Goal: Task Accomplishment & Management: Manage account settings

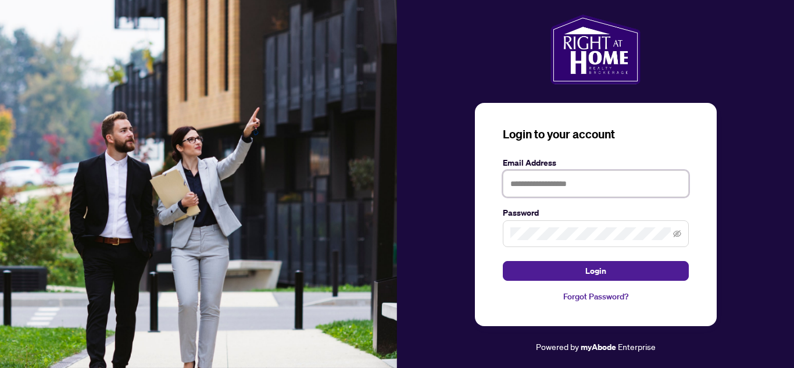
click at [522, 185] on input "text" at bounding box center [596, 183] width 186 height 27
type input "**********"
click at [503, 261] on button "Login" at bounding box center [596, 271] width 186 height 20
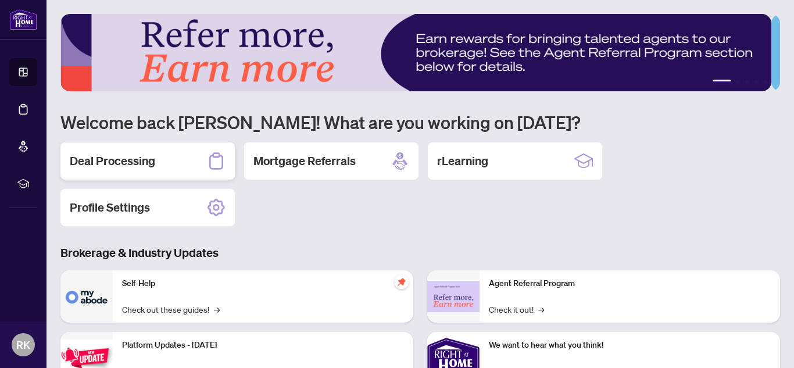
click at [163, 167] on div "Deal Processing" at bounding box center [147, 160] width 174 height 37
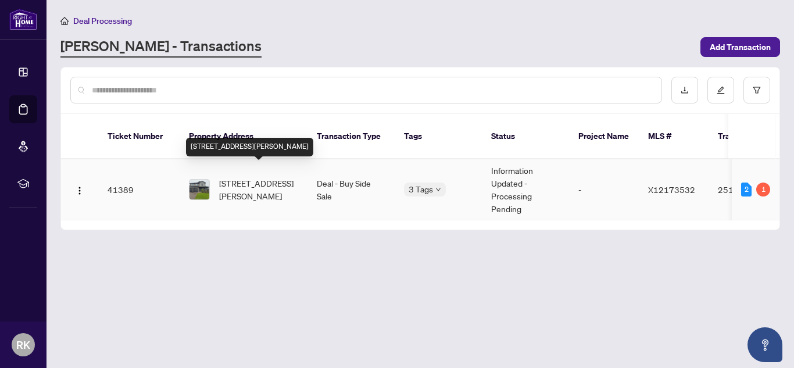
click at [250, 177] on span "10 Mayberry Dr, East Luther Grand Valley, Ontario L9W 6T9, Canada" at bounding box center [258, 190] width 79 height 26
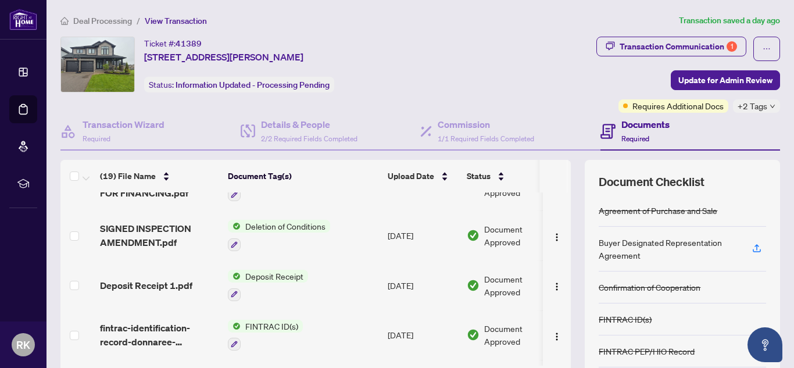
scroll to position [402, 0]
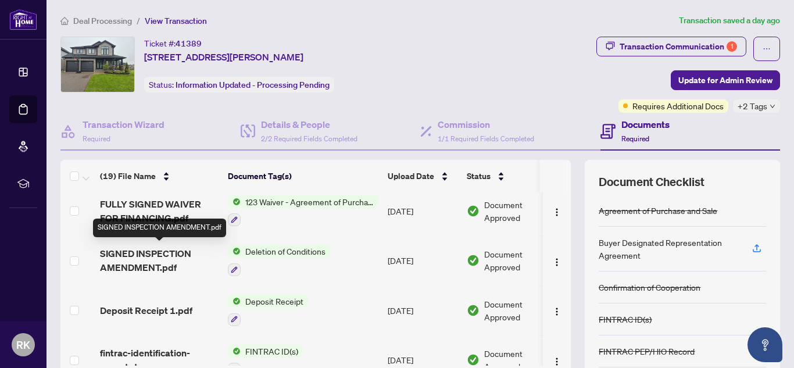
click at [139, 255] on span "SIGNED INSPECTION AMENDMENT.pdf" at bounding box center [159, 261] width 119 height 28
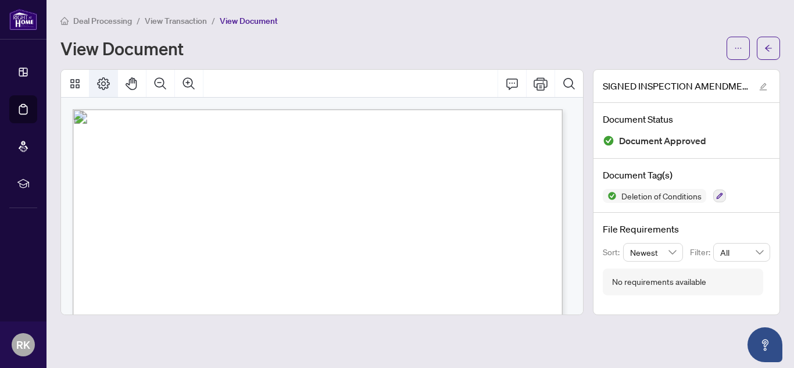
click at [97, 85] on icon "Page Layout" at bounding box center [104, 84] width 14 height 14
click at [768, 50] on icon "arrow-left" at bounding box center [768, 48] width 7 height 6
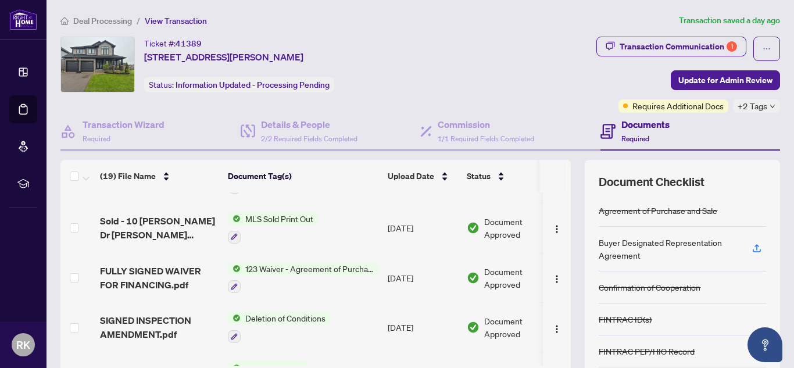
scroll to position [339, 0]
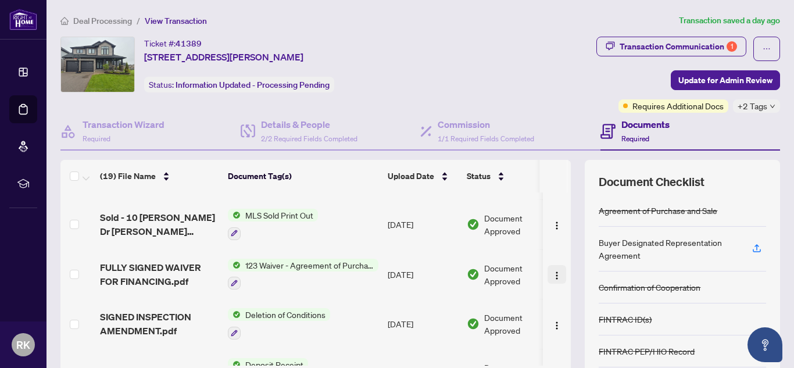
click at [553, 271] on img "button" at bounding box center [557, 275] width 9 height 9
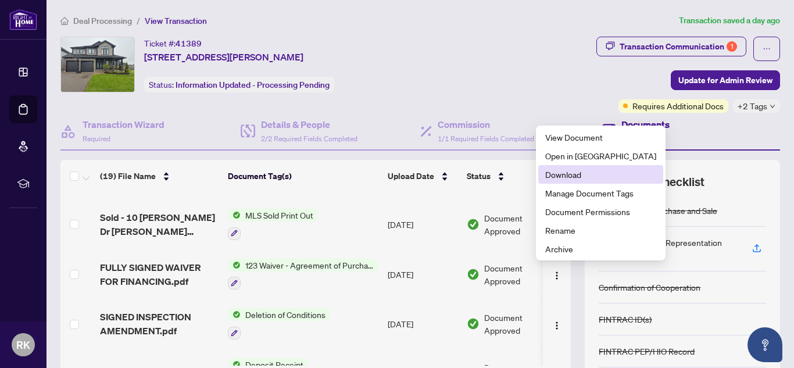
click at [564, 176] on span "Download" at bounding box center [601, 174] width 111 height 13
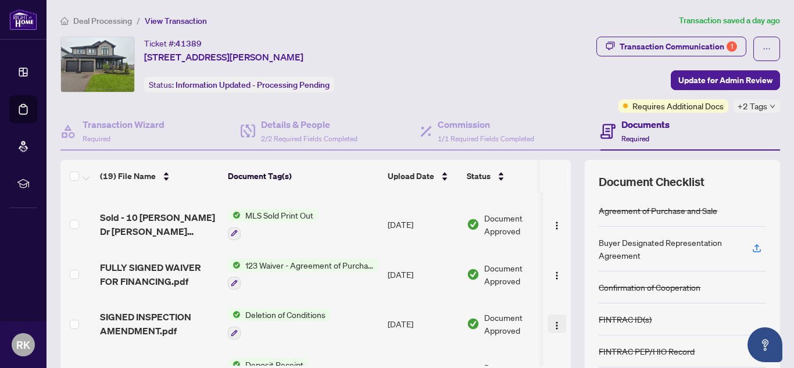
click at [553, 321] on img "button" at bounding box center [557, 325] width 9 height 9
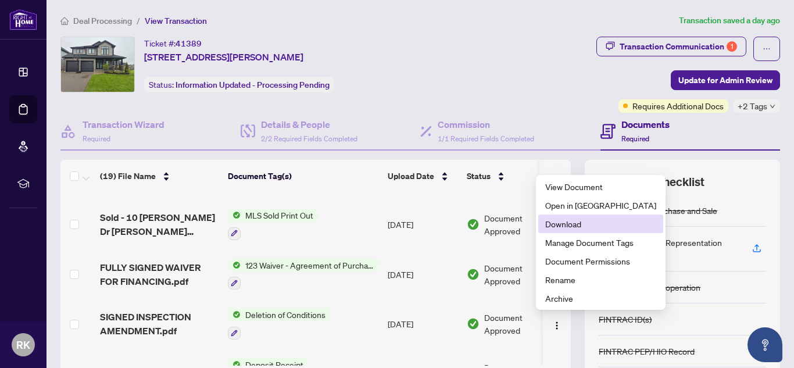
click at [562, 222] on span "Download" at bounding box center [601, 224] width 111 height 13
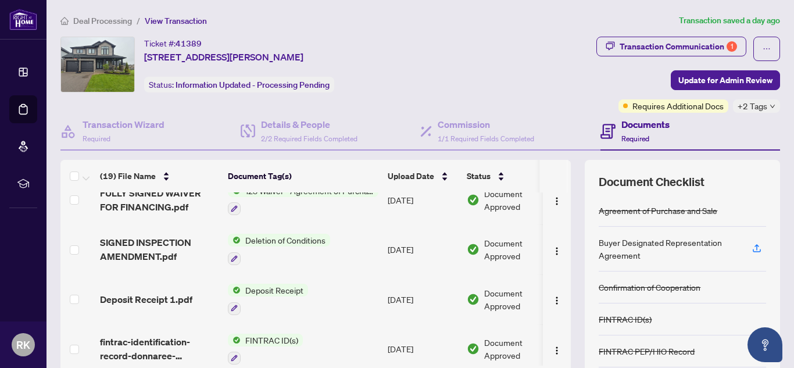
scroll to position [447, 0]
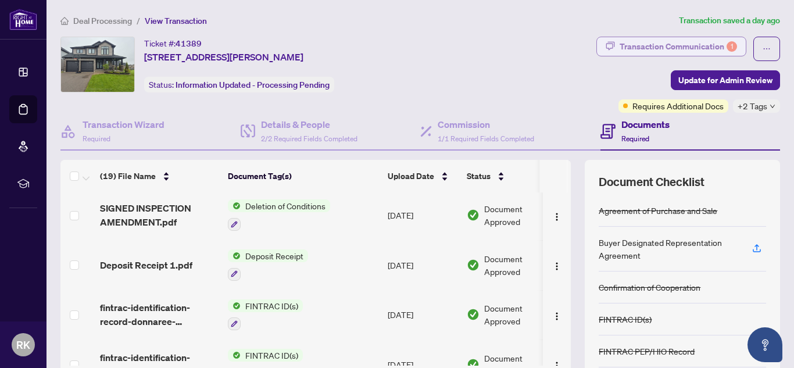
click at [704, 47] on div "Transaction Communication 1" at bounding box center [678, 46] width 117 height 19
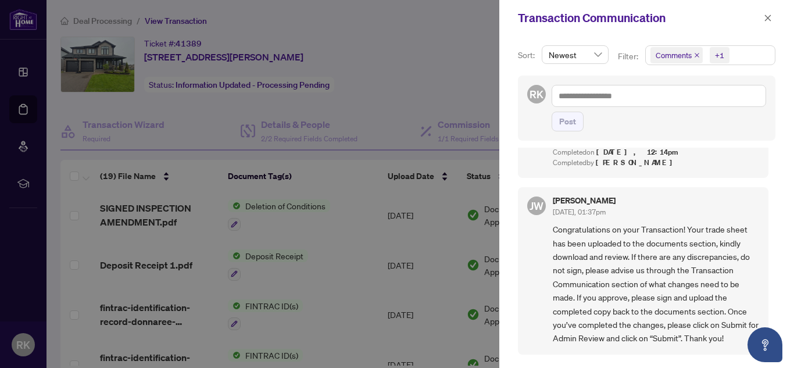
scroll to position [0, 0]
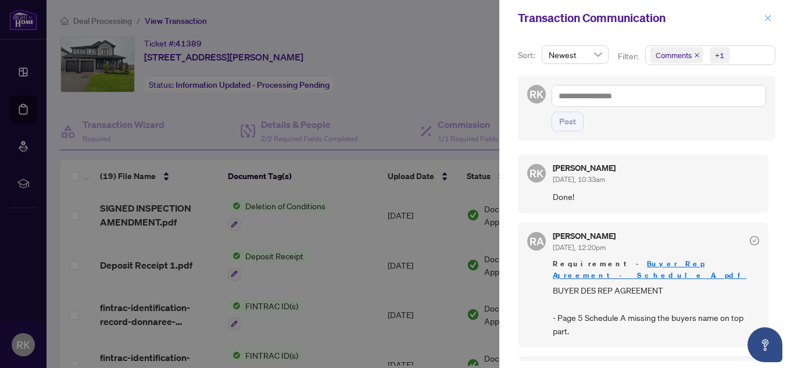
click at [764, 19] on icon "close" at bounding box center [768, 18] width 8 height 8
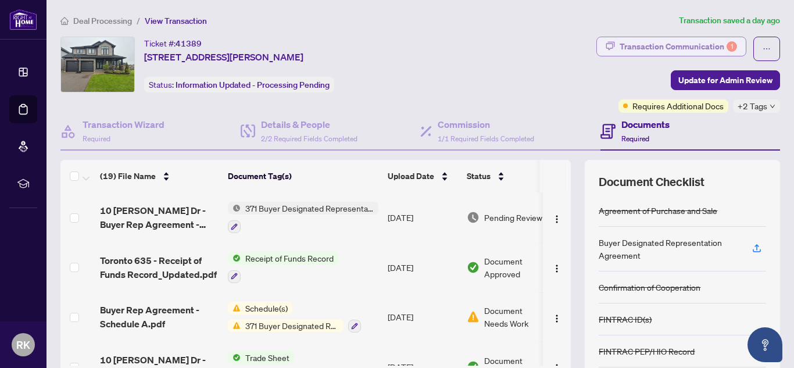
click at [636, 45] on div "Transaction Communication 1" at bounding box center [678, 46] width 117 height 19
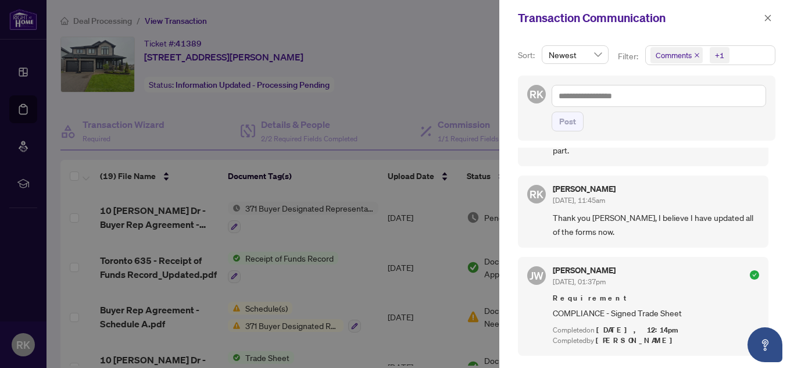
scroll to position [219, 0]
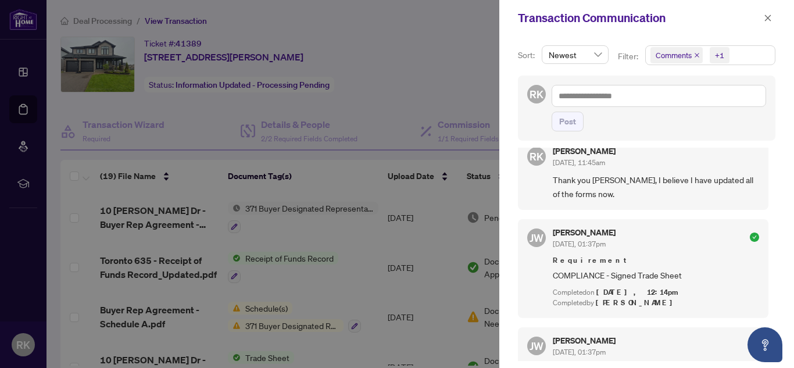
click at [377, 263] on div at bounding box center [397, 184] width 794 height 368
click at [750, 233] on icon "check-circle" at bounding box center [754, 237] width 9 height 9
click at [766, 20] on icon "close" at bounding box center [768, 18] width 8 height 8
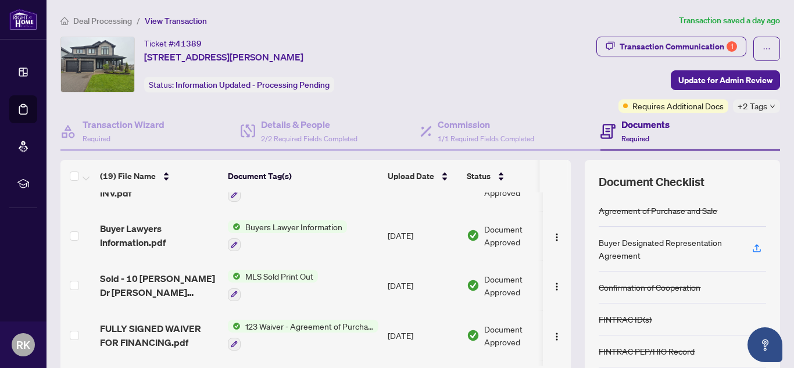
scroll to position [124, 0]
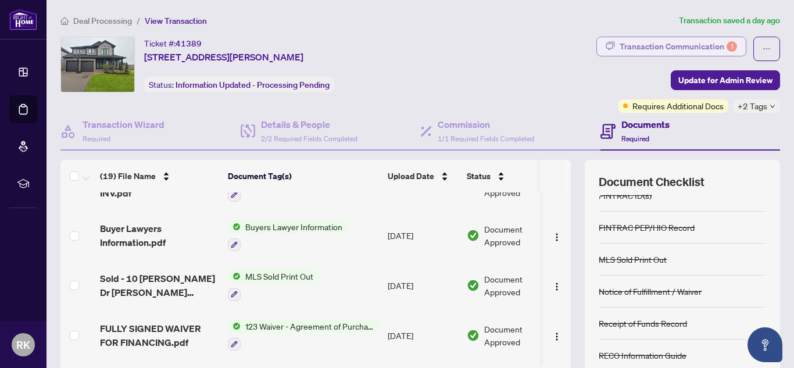
click at [712, 49] on div "Transaction Communication 1" at bounding box center [678, 46] width 117 height 19
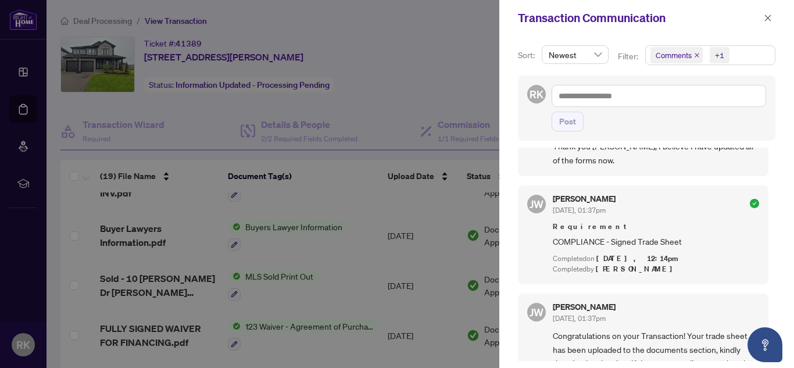
scroll to position [254, 0]
click at [338, 277] on div at bounding box center [397, 184] width 794 height 368
click at [772, 12] on span "button" at bounding box center [768, 18] width 8 height 19
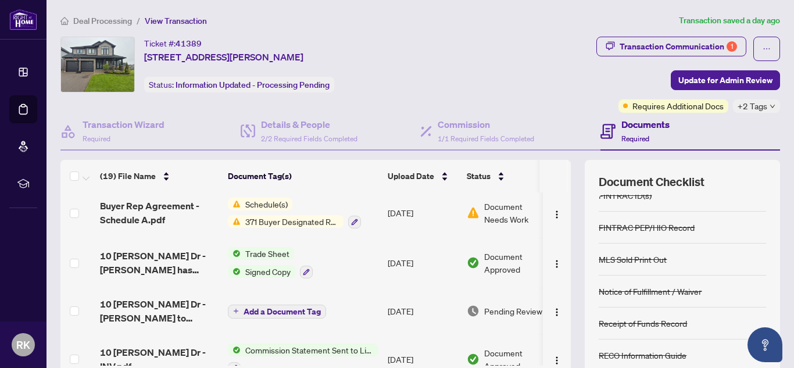
scroll to position [145, 0]
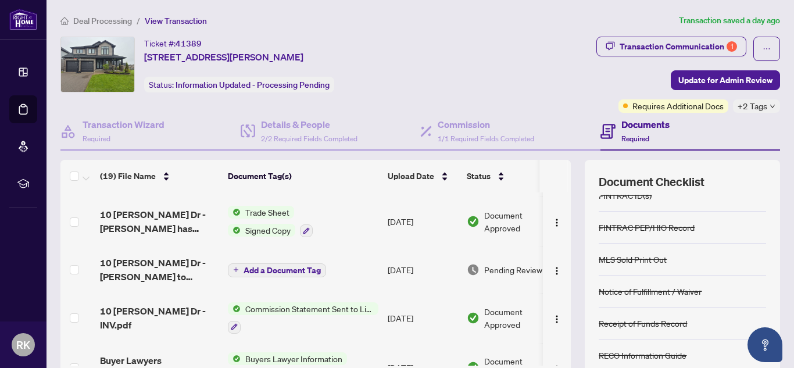
click at [255, 234] on span "Signed Copy" at bounding box center [268, 230] width 55 height 13
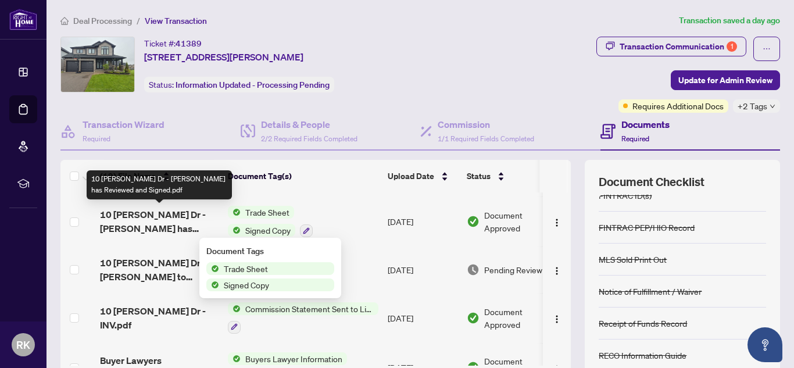
click at [191, 216] on span "10 Mayberry Dr - Robin has Reviewed and Signed.pdf" at bounding box center [159, 222] width 119 height 28
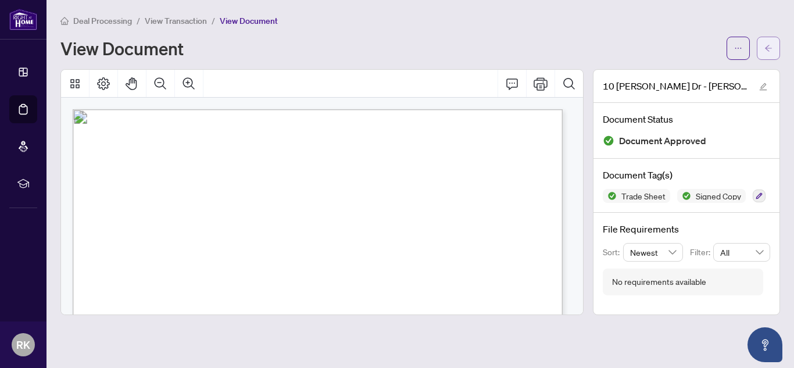
click at [778, 53] on button "button" at bounding box center [768, 48] width 23 height 23
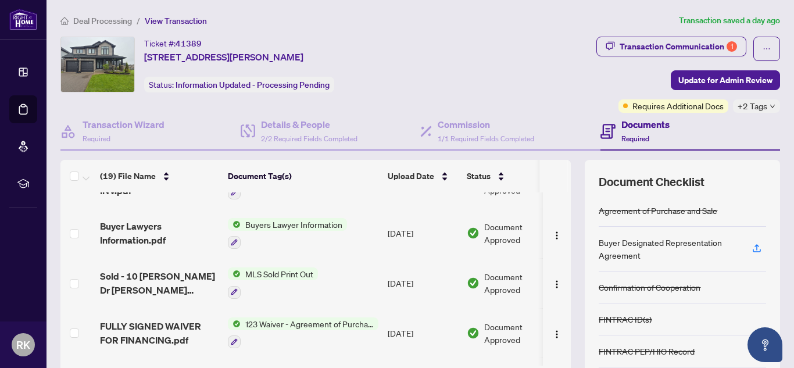
scroll to position [280, 0]
click at [710, 47] on div "Transaction Communication 1" at bounding box center [678, 46] width 117 height 19
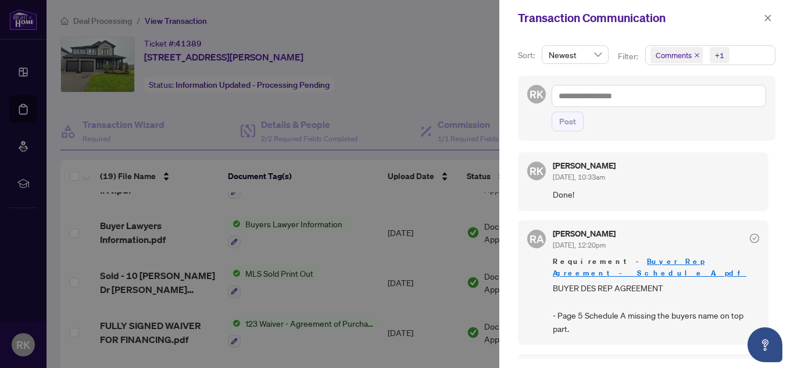
scroll to position [26, 0]
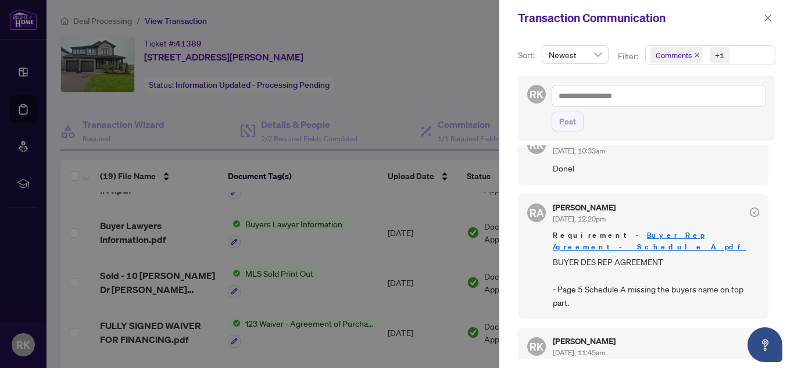
click at [644, 238] on link "Buyer Rep Agreement - Schedule A.pdf" at bounding box center [650, 241] width 194 height 22
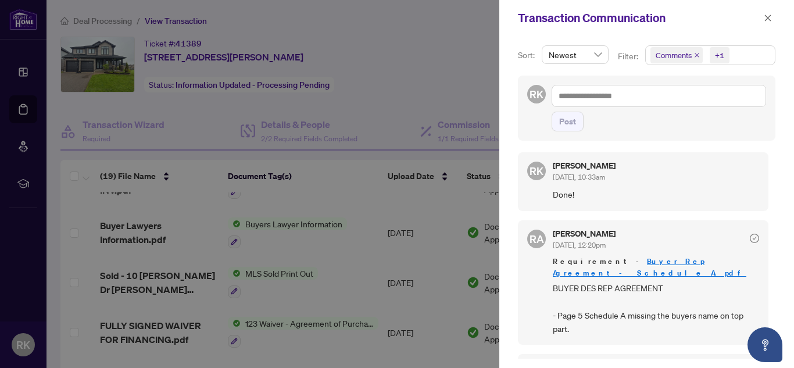
scroll to position [0, 0]
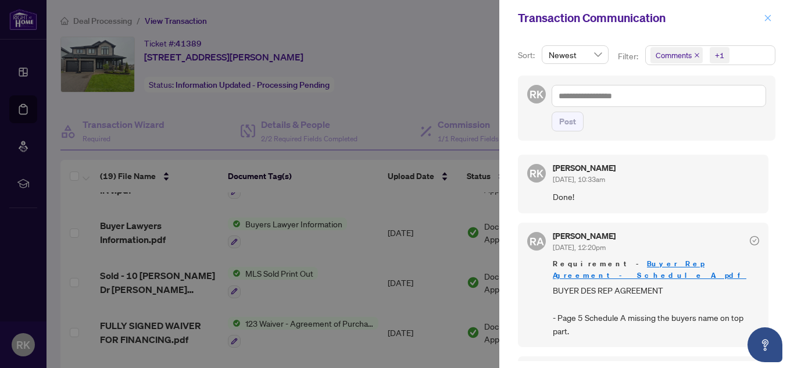
click at [771, 23] on span "button" at bounding box center [768, 18] width 8 height 19
